Goal: Task Accomplishment & Management: Use online tool/utility

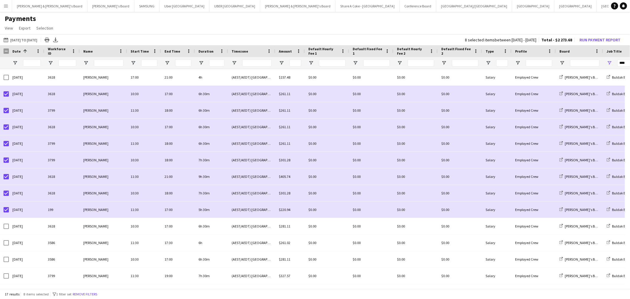
scroll to position [65, 0]
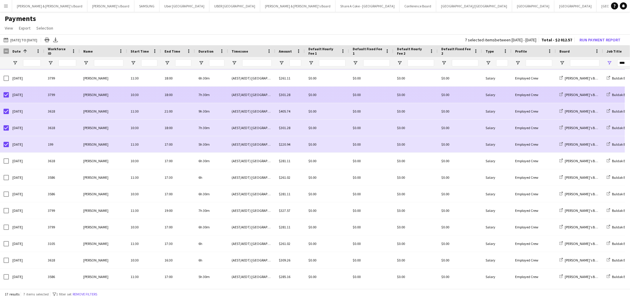
click at [6, 101] on div at bounding box center [6, 95] width 5 height 17
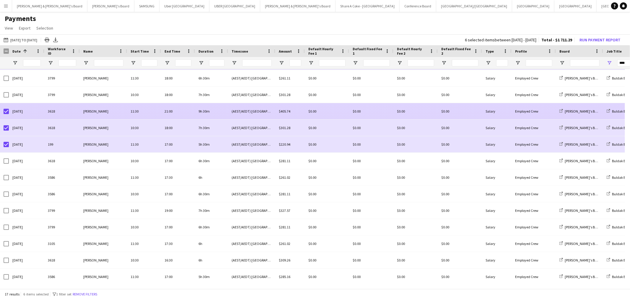
click at [4, 114] on div at bounding box center [6, 111] width 5 height 17
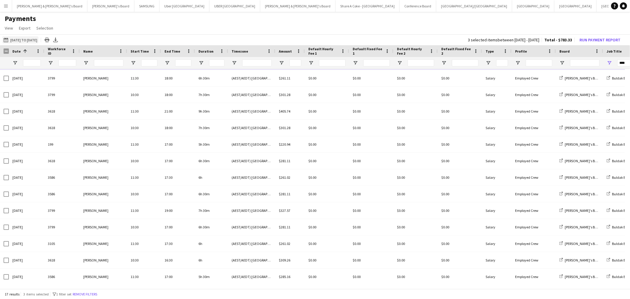
click at [34, 36] on button "01-09-2025 to 21-09-2025 01-09-2025 to 24-09-2025" at bounding box center [20, 39] width 36 height 7
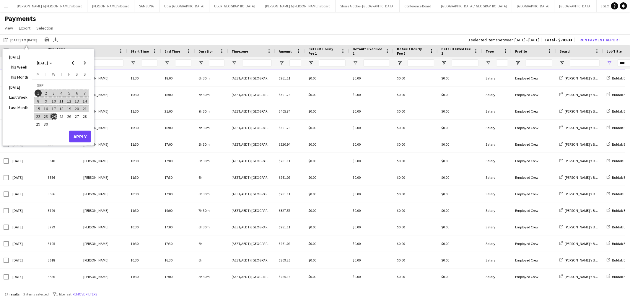
click at [39, 91] on span "1" at bounding box center [38, 92] width 7 height 7
click at [39, 107] on span "15" at bounding box center [38, 108] width 7 height 7
click at [86, 134] on button "Apply" at bounding box center [80, 136] width 22 height 12
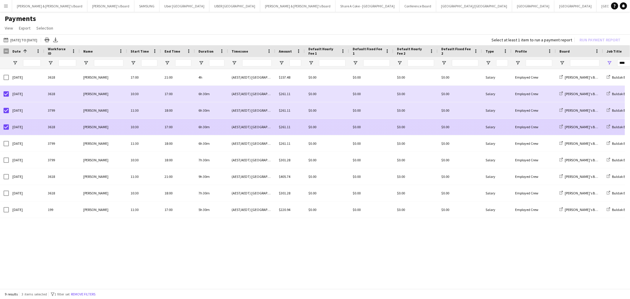
scroll to position [0, 0]
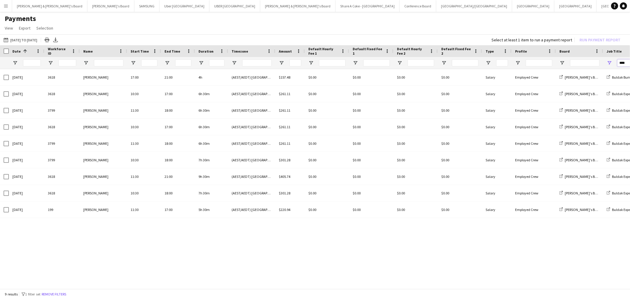
drag, startPoint x: 628, startPoint y: 64, endPoint x: 604, endPoint y: 66, distance: 24.0
click at [604, 66] on div "****" at bounding box center [632, 63] width 59 height 12
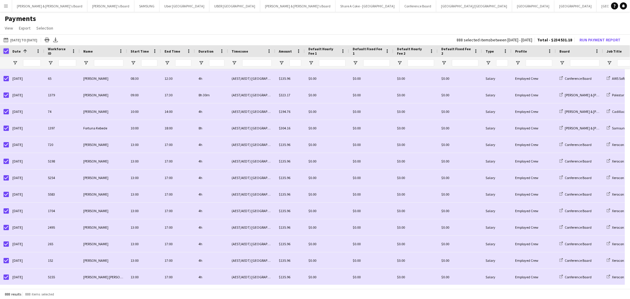
scroll to position [1378, 0]
click at [489, 63] on span "Open Filter Menu" at bounding box center [487, 62] width 5 height 5
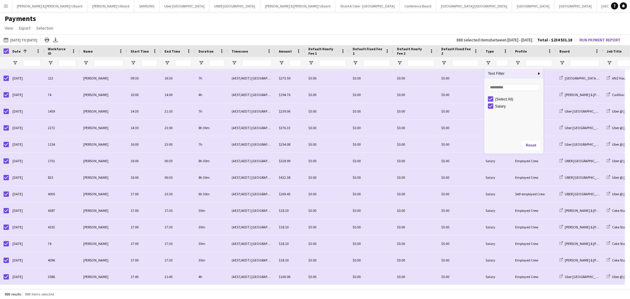
click at [503, 16] on h1 "Payments" at bounding box center [315, 18] width 630 height 9
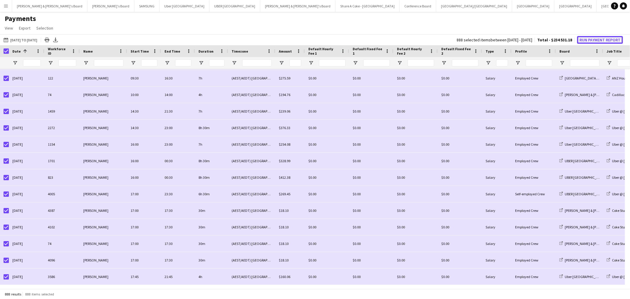
click at [598, 38] on button "Run Payment Report" at bounding box center [600, 40] width 46 height 8
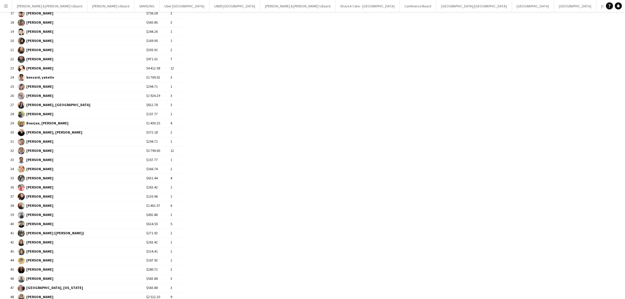
scroll to position [0, 0]
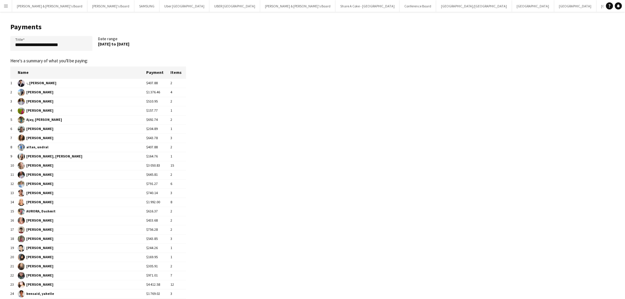
drag, startPoint x: 168, startPoint y: 262, endPoint x: 18, endPoint y: 73, distance: 241.3
copy table "Name Payment Items 1 -, Frederick $407.88 2 2 agarwal, Sneha $1 376.46 4 3 Agga…"
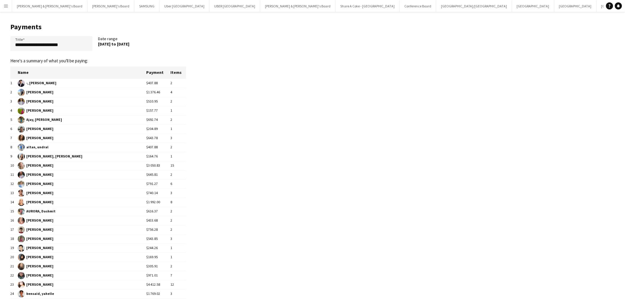
drag, startPoint x: 20, startPoint y: 71, endPoint x: 166, endPoint y: 178, distance: 180.8
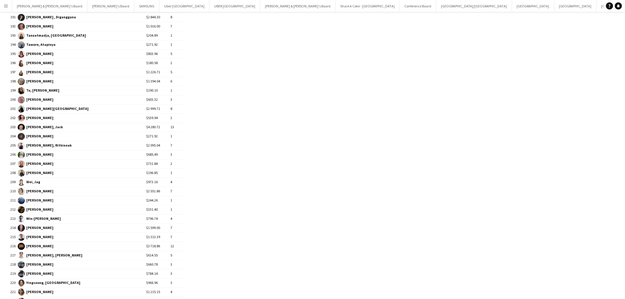
scroll to position [1869, 0]
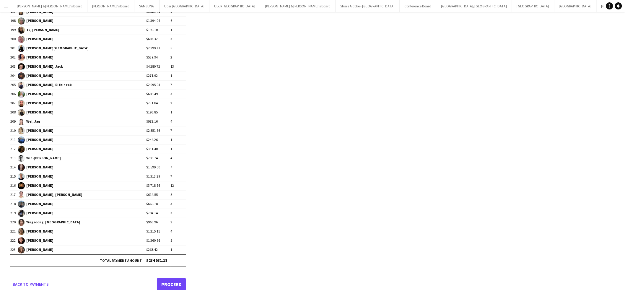
click at [162, 260] on td "$234 531.18" at bounding box center [166, 260] width 40 height 12
copy table "Name Payment Items 1 -, Frederick $407.88 2 2 agarwal, Sneha $1 376.46 4 3 Agga…"
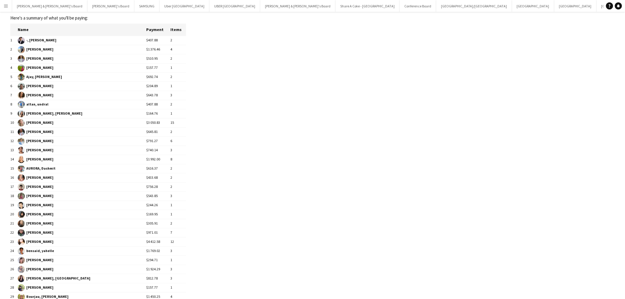
scroll to position [0, 0]
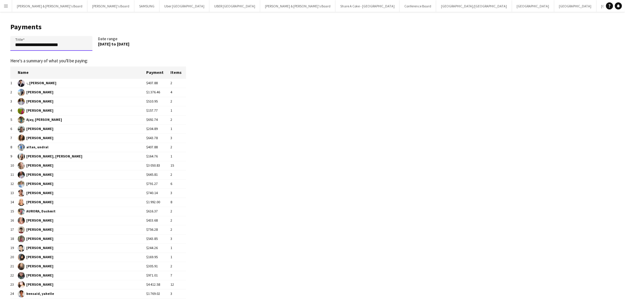
click at [14, 44] on input "**********" at bounding box center [51, 43] width 82 height 15
type input "**********"
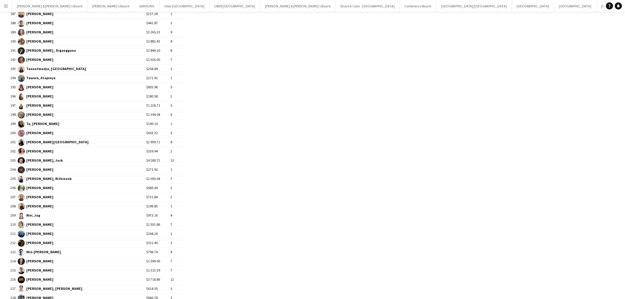
scroll to position [1869, 0]
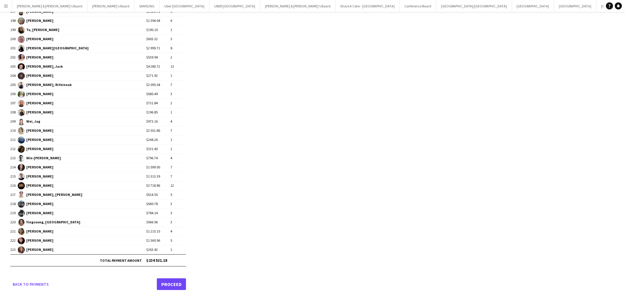
click at [179, 281] on link "Proceed" at bounding box center [171, 284] width 29 height 12
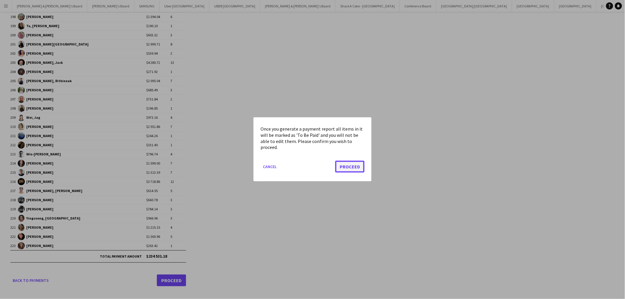
click at [359, 164] on button "Proceed" at bounding box center [349, 167] width 29 height 12
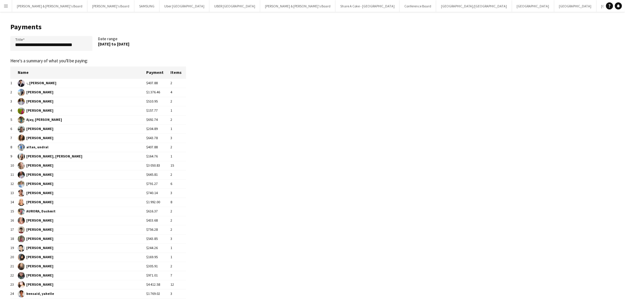
scroll to position [1869, 0]
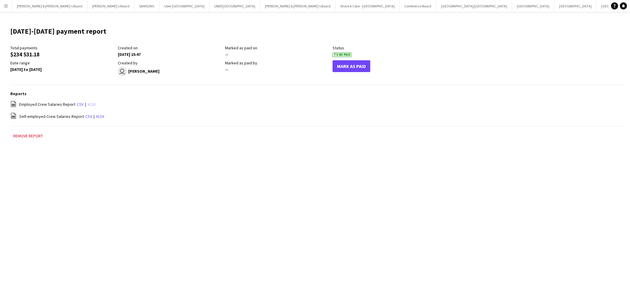
click at [92, 104] on link "xlsx" at bounding box center [91, 104] width 8 height 5
click at [99, 116] on link "xlsx" at bounding box center [100, 116] width 8 height 5
click at [577, 178] on div "Menu Boards Boards Boards All jobs Status Workforce Workforce My Workforce Recr…" at bounding box center [315, 149] width 630 height 299
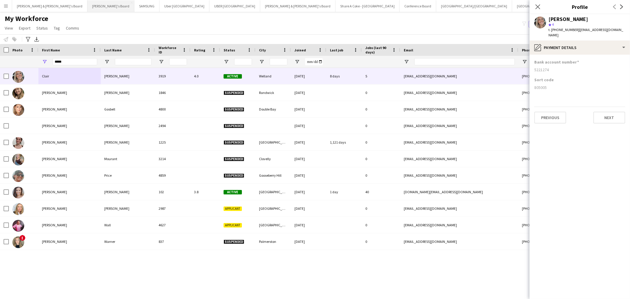
click at [87, 7] on button "Tennille's Board Close" at bounding box center [110, 6] width 47 height 12
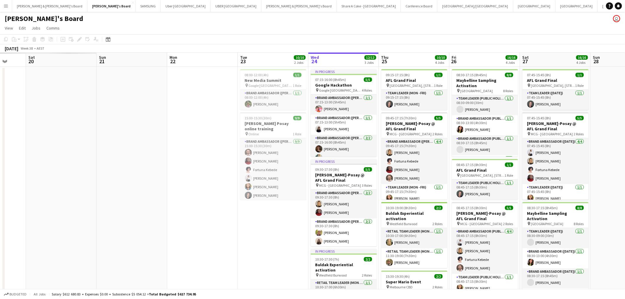
scroll to position [0, 149]
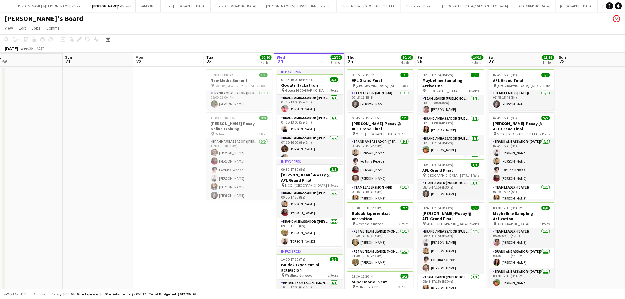
drag, startPoint x: 409, startPoint y: 174, endPoint x: 712, endPoint y: 84, distance: 316.6
click at [625, 84] on html "Menu Boards Boards Boards All jobs Status Workforce Workforce My Workforce Recr…" at bounding box center [312, 190] width 625 height 381
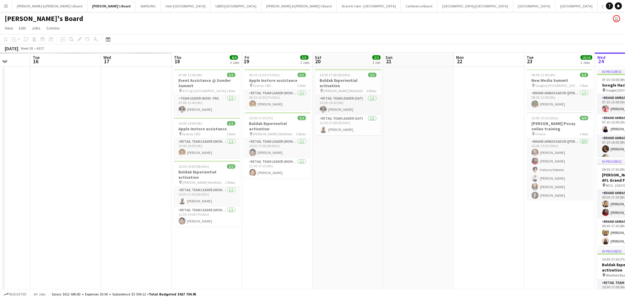
scroll to position [0, 169]
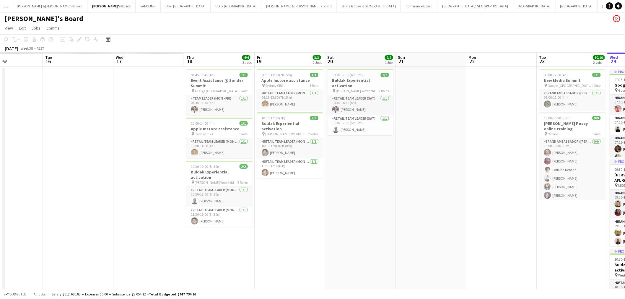
drag, startPoint x: 173, startPoint y: 224, endPoint x: 506, endPoint y: 158, distance: 339.2
click at [506, 158] on app-calendar-viewport "Sat 13 Sun 14 Mon 15 Tue 16 Wed 17 Thu 18 4/4 3 Jobs Fri 19 3/3 2 Jobs Sat 20 2…" at bounding box center [312, 212] width 625 height 318
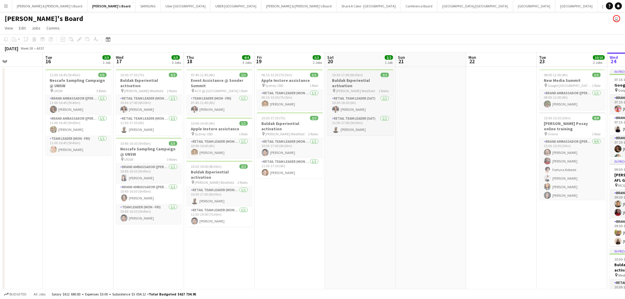
click at [350, 77] on app-job-card "10:30-17:00 (6h30m) 2/2 Buldak Experiential activation pin [PERSON_NAME] Westfi…" at bounding box center [360, 102] width 66 height 66
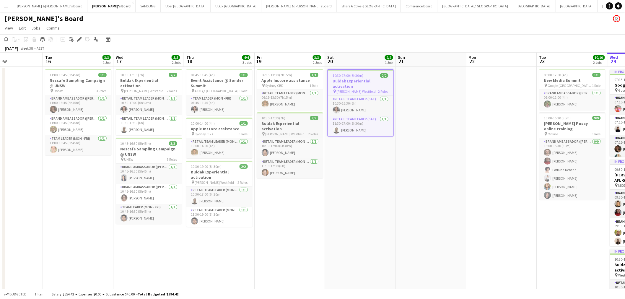
click at [282, 123] on h3 "Buldak Experiential activation" at bounding box center [290, 126] width 66 height 11
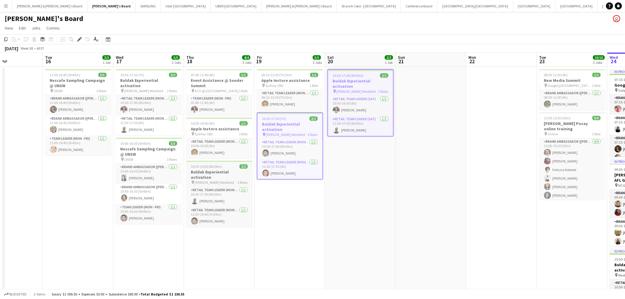
click at [220, 169] on h3 "Buldak Experiential activation" at bounding box center [219, 174] width 66 height 11
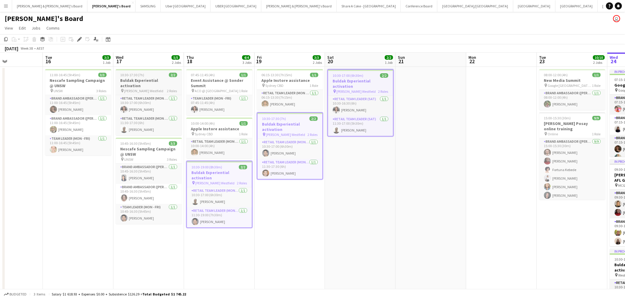
click at [141, 82] on h3 "Buldak Experiential activation" at bounding box center [149, 83] width 66 height 11
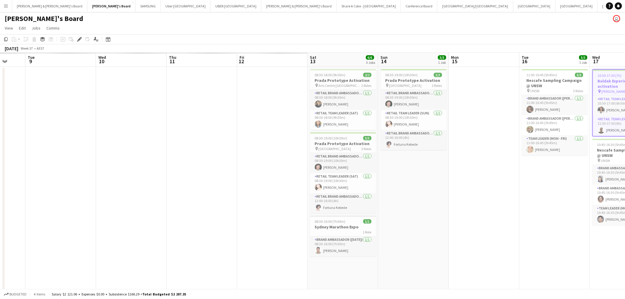
scroll to position [0, 146]
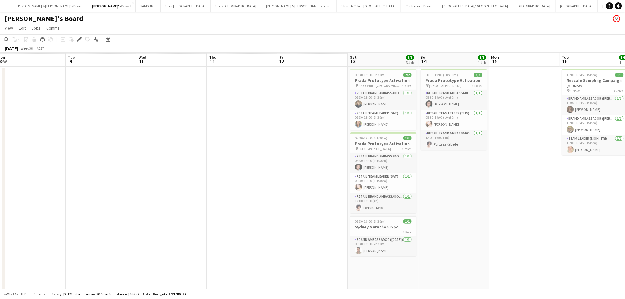
drag, startPoint x: 68, startPoint y: 186, endPoint x: 582, endPoint y: 111, distance: 518.8
click at [582, 111] on app-calendar-viewport "Sat 6 Sun 7 Mon 8 Tue 9 Wed 10 Thu 11 Fri 12 Sat 13 6/6 3 Jobs Sun 14 3/3 1 Job…" at bounding box center [312, 212] width 625 height 318
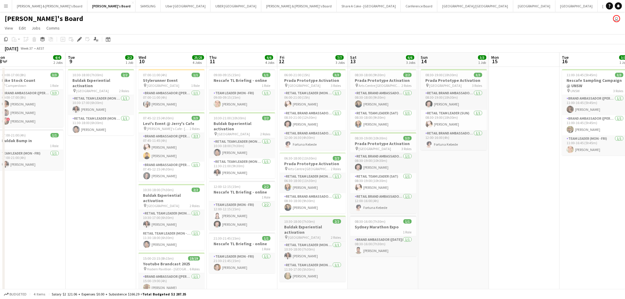
click at [314, 226] on h3 "Buldak Experiential activation" at bounding box center [313, 229] width 66 height 11
click at [108, 81] on h3 "Buldak Experiential activation" at bounding box center [101, 83] width 66 height 11
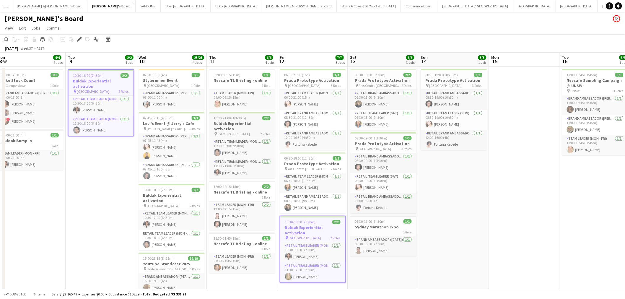
click at [219, 122] on h3 "Buldak Experiential activation" at bounding box center [242, 126] width 66 height 11
click at [166, 194] on h3 "Buldak Experiential activation" at bounding box center [171, 197] width 66 height 11
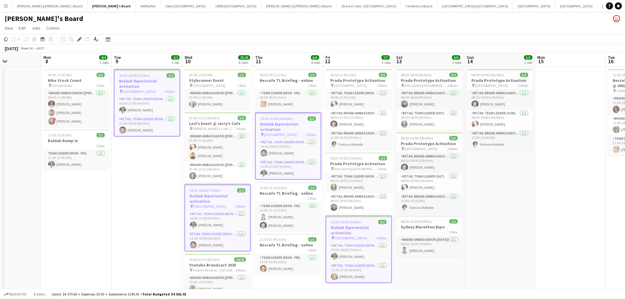
scroll to position [0, 160]
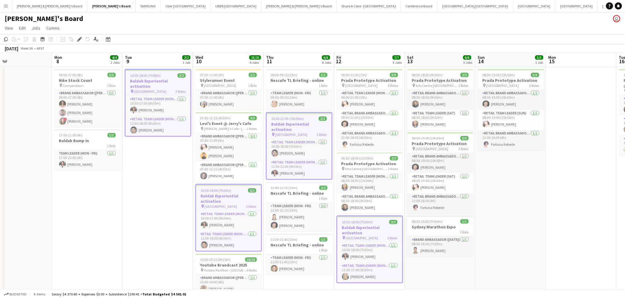
drag, startPoint x: 77, startPoint y: 208, endPoint x: 134, endPoint y: 192, distance: 59.1
click at [134, 192] on app-calendar-viewport "Fri 5 Sat 6 4/4 2 Jobs Sun 7 Mon 8 4/4 2 Jobs Tue 9 2/2 1 Job Wed 10 25/25 4 Jo…" at bounding box center [312, 212] width 625 height 318
click at [81, 140] on h3 "Buldak Bump in" at bounding box center [87, 140] width 66 height 5
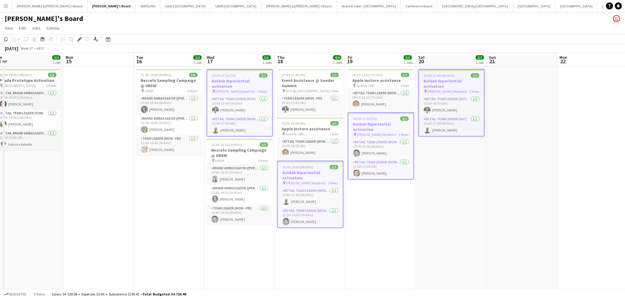
drag, startPoint x: 553, startPoint y: 191, endPoint x: 5, endPoint y: 264, distance: 553.1
click at [0, 263] on app-calendar-viewport "Thu 11 6/6 4 Jobs Fri 12 7/7 3 Jobs Sat 13 6/6 3 Jobs Sun 14 3/3 1 Job Mon 15 T…" at bounding box center [312, 237] width 625 height 368
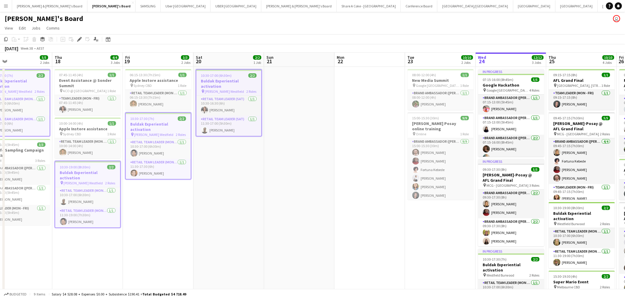
drag, startPoint x: 413, startPoint y: 269, endPoint x: 2, endPoint y: 309, distance: 412.7
click at [2, 298] on html "Menu Boards Boards Boards All jobs Status Workforce Workforce My Workforce Recr…" at bounding box center [312, 215] width 625 height 431
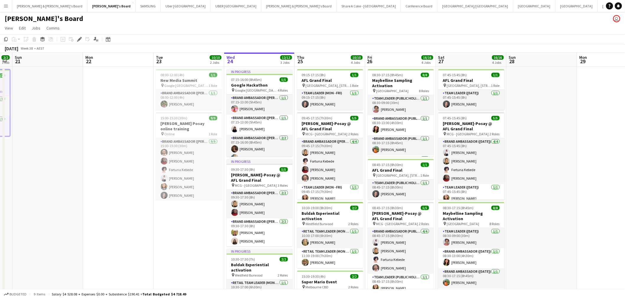
scroll to position [0, 232]
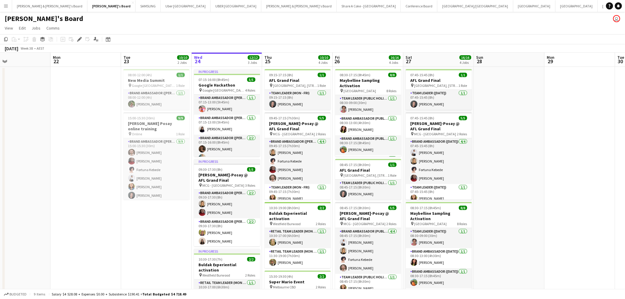
drag, startPoint x: 289, startPoint y: 273, endPoint x: 5, endPoint y: 276, distance: 284.0
click at [5, 276] on app-calendar-viewport "Thu 18 4/4 3 Jobs Fri 19 3/3 2 Jobs Sat 20 2/2 1 Job Sun 21 Mon 22 Tue 23 10/10…" at bounding box center [312, 237] width 625 height 368
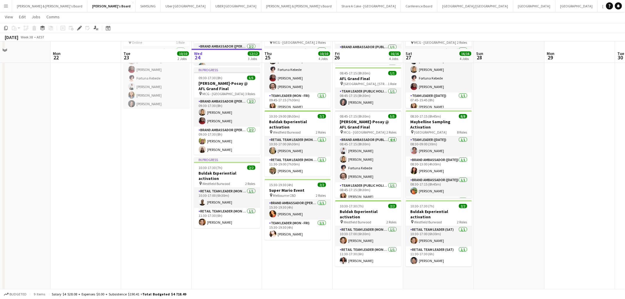
scroll to position [98, 0]
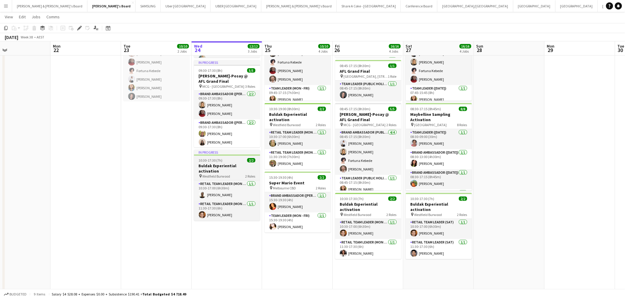
click at [213, 163] on h3 "Buldak Experiential activation" at bounding box center [227, 168] width 66 height 11
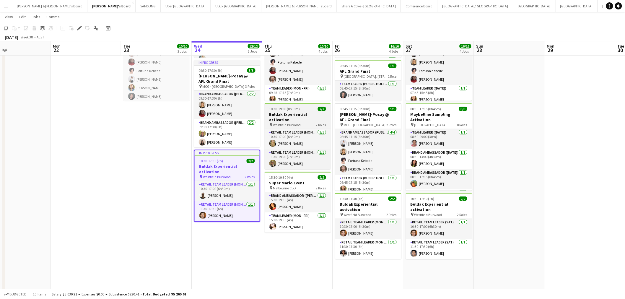
click at [282, 111] on span "10:30-19:00 (8h30m)" at bounding box center [284, 109] width 31 height 4
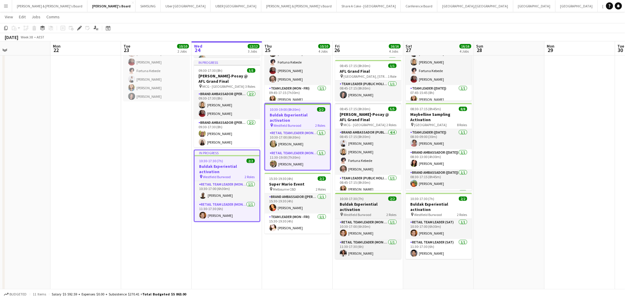
click at [362, 201] on h3 "Buldak Experiential activation" at bounding box center [368, 206] width 66 height 11
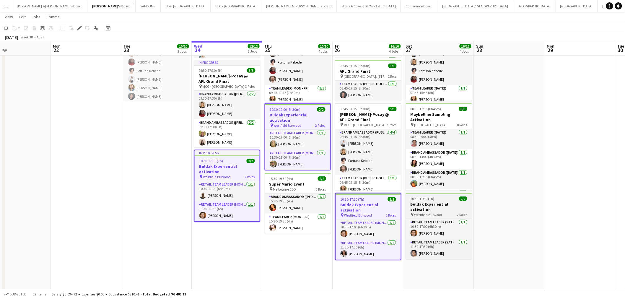
click at [435, 205] on h3 "Buldak Experiential activation" at bounding box center [439, 206] width 66 height 11
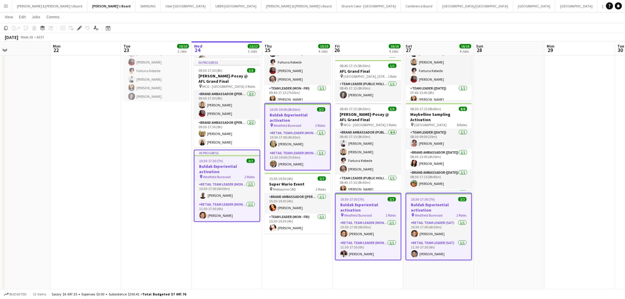
click at [6, 7] on app-icon "Menu" at bounding box center [6, 6] width 5 height 5
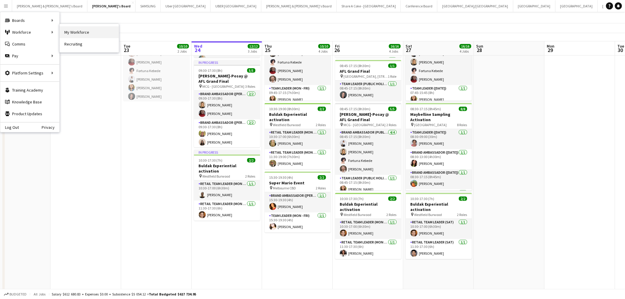
click at [68, 29] on link "My Workforce" at bounding box center [89, 32] width 59 height 12
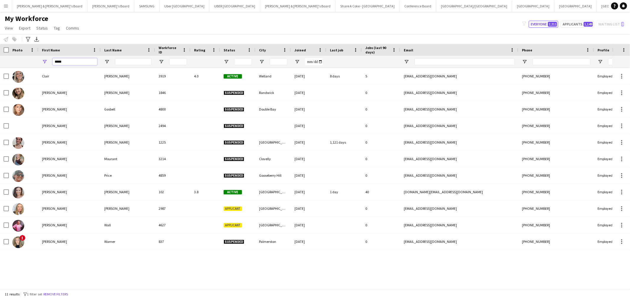
drag, startPoint x: 81, startPoint y: 63, endPoint x: 13, endPoint y: 67, distance: 68.6
click at [13, 67] on div "*****" at bounding box center [346, 62] width 692 height 12
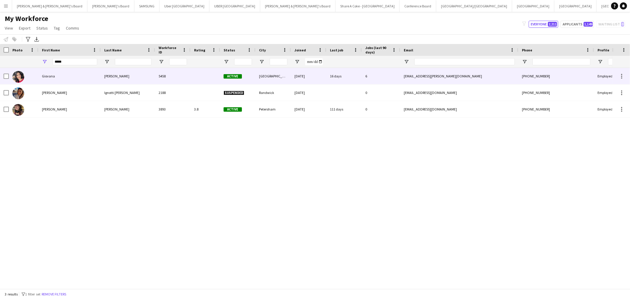
click at [48, 74] on div "Giovana" at bounding box center [69, 76] width 62 height 16
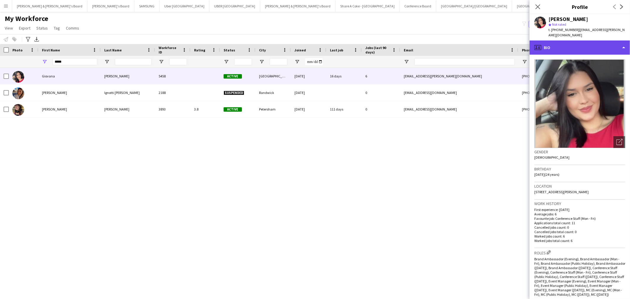
click at [577, 40] on div "profile Bio" at bounding box center [579, 47] width 100 height 14
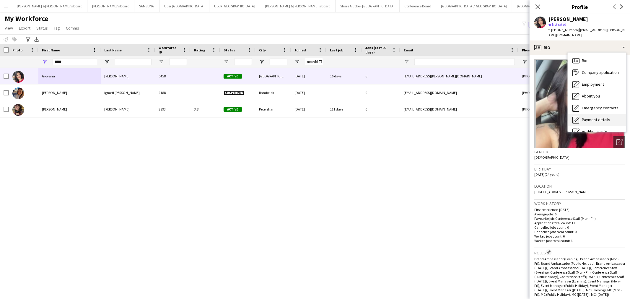
click at [603, 117] on span "Payment details" at bounding box center [596, 119] width 28 height 5
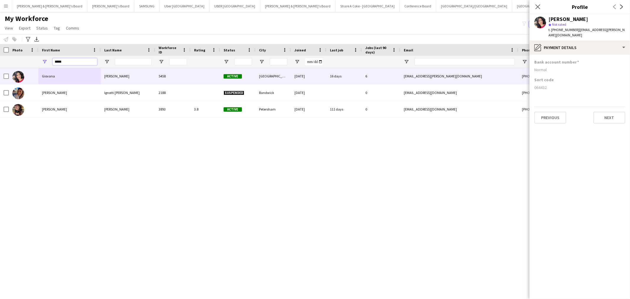
drag, startPoint x: 66, startPoint y: 62, endPoint x: 34, endPoint y: 66, distance: 32.3
click at [34, 66] on div "*****" at bounding box center [346, 62] width 692 height 12
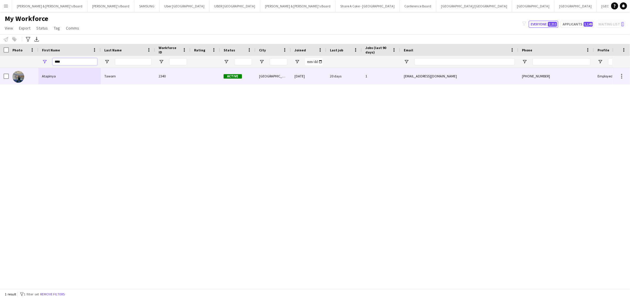
type input "****"
click at [66, 72] on div "Atapinya" at bounding box center [69, 76] width 62 height 16
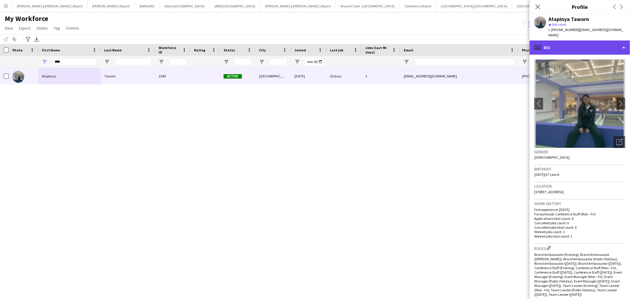
click at [592, 41] on div "profile Bio" at bounding box center [579, 47] width 100 height 14
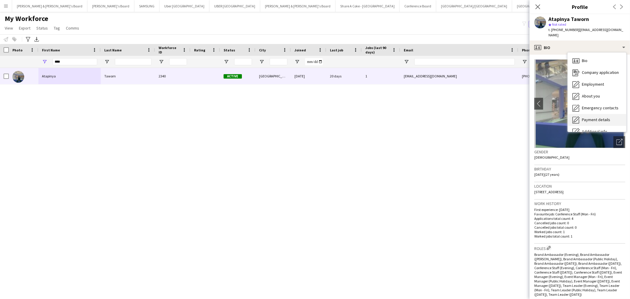
click at [608, 117] on span "Payment details" at bounding box center [596, 119] width 28 height 5
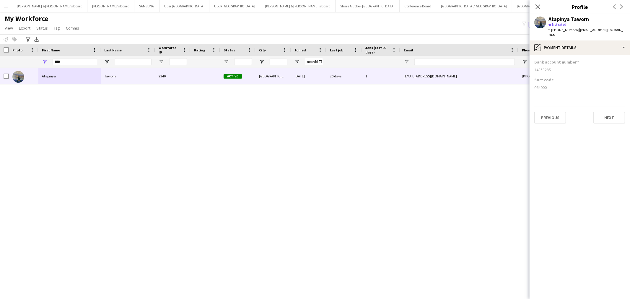
drag, startPoint x: 533, startPoint y: 65, endPoint x: 553, endPoint y: 66, distance: 19.8
click at [553, 66] on app-section-data-types "Bank account number [FINANCIAL_ID] Sort code [FINANCIAL_ID] Previous Next" at bounding box center [579, 177] width 100 height 244
copy div "14853285"
